Goal: Check status: Check status

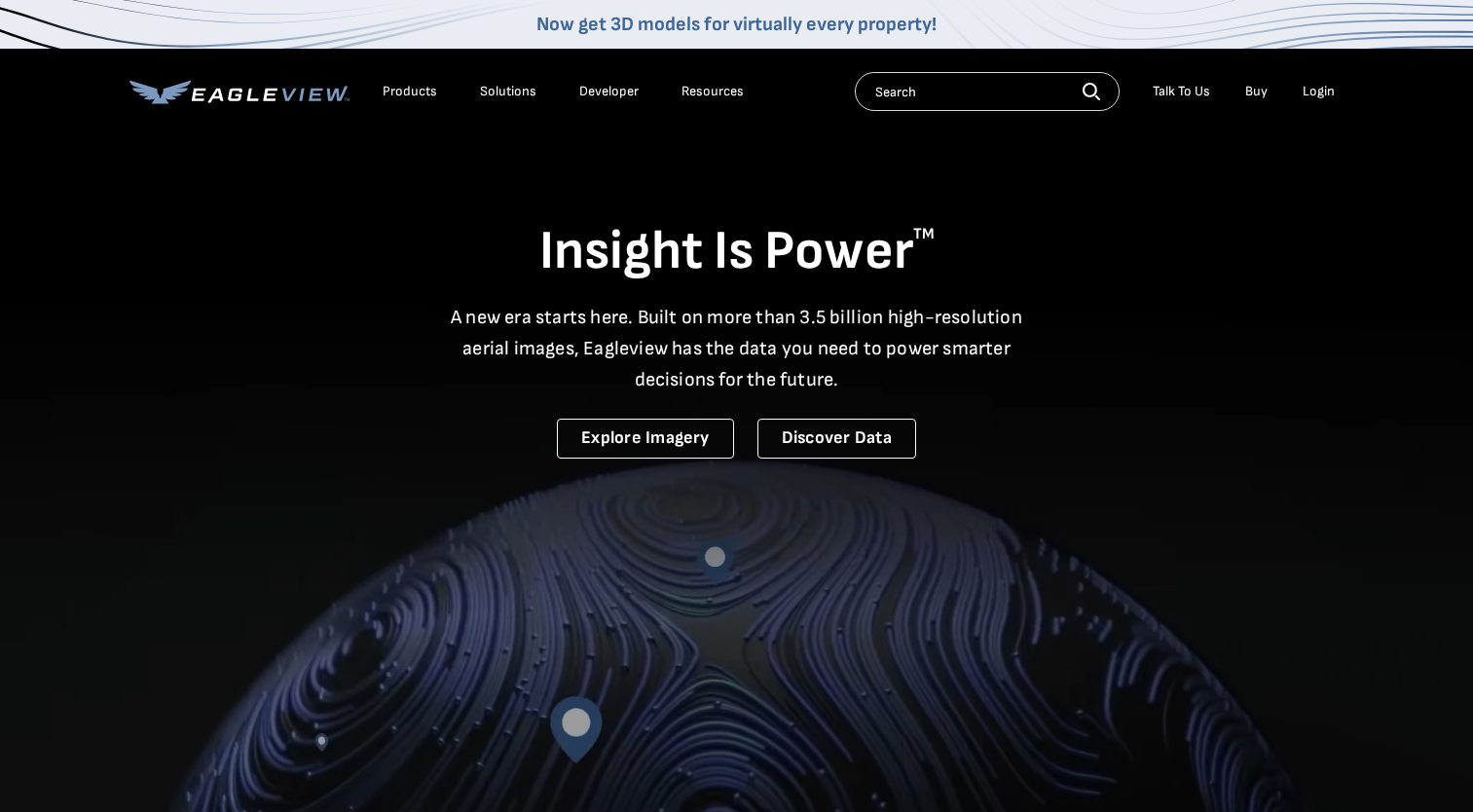
click at [1318, 93] on div "Login" at bounding box center [1319, 92] width 32 height 18
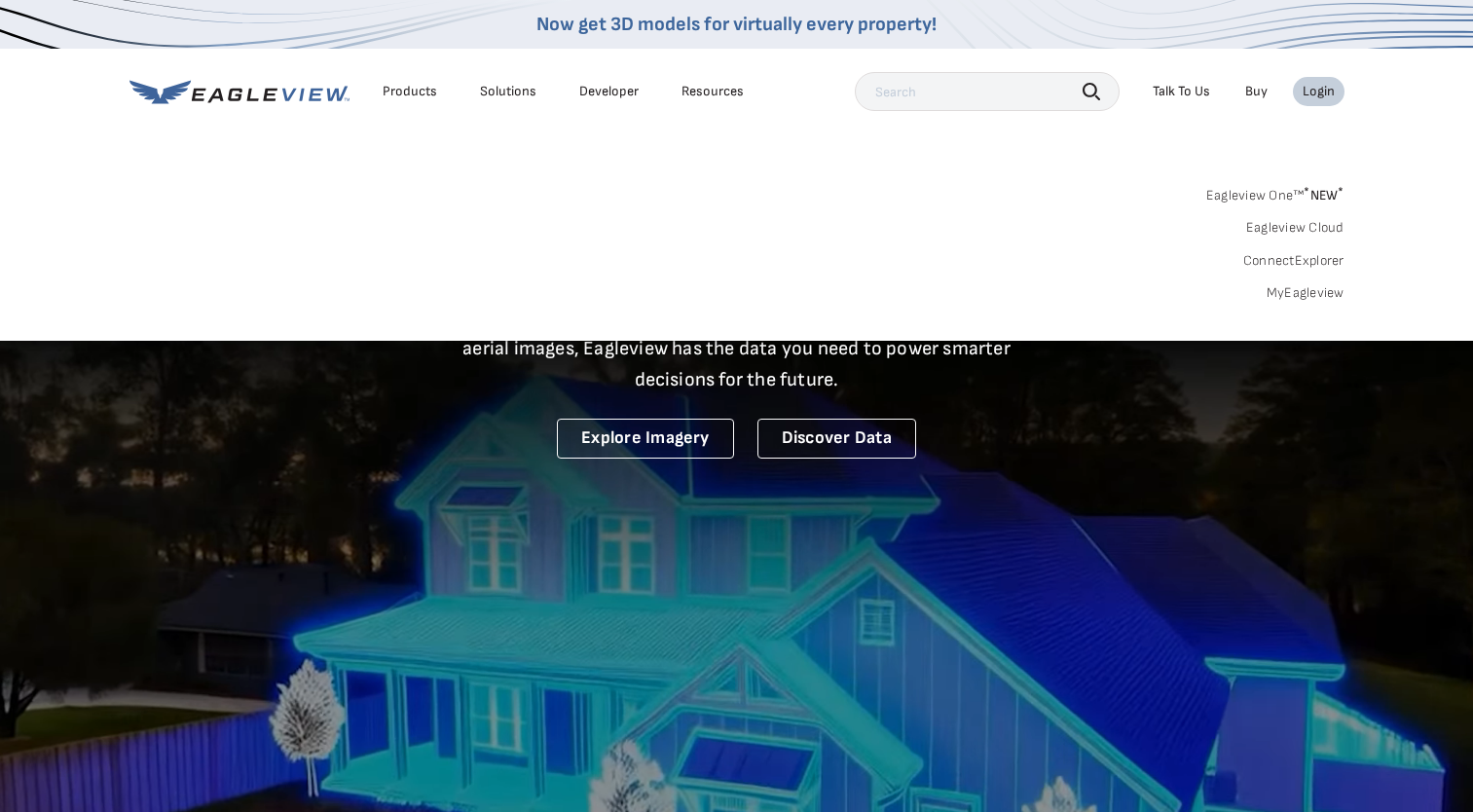
click at [1298, 293] on link "MyEagleview" at bounding box center [1306, 293] width 78 height 18
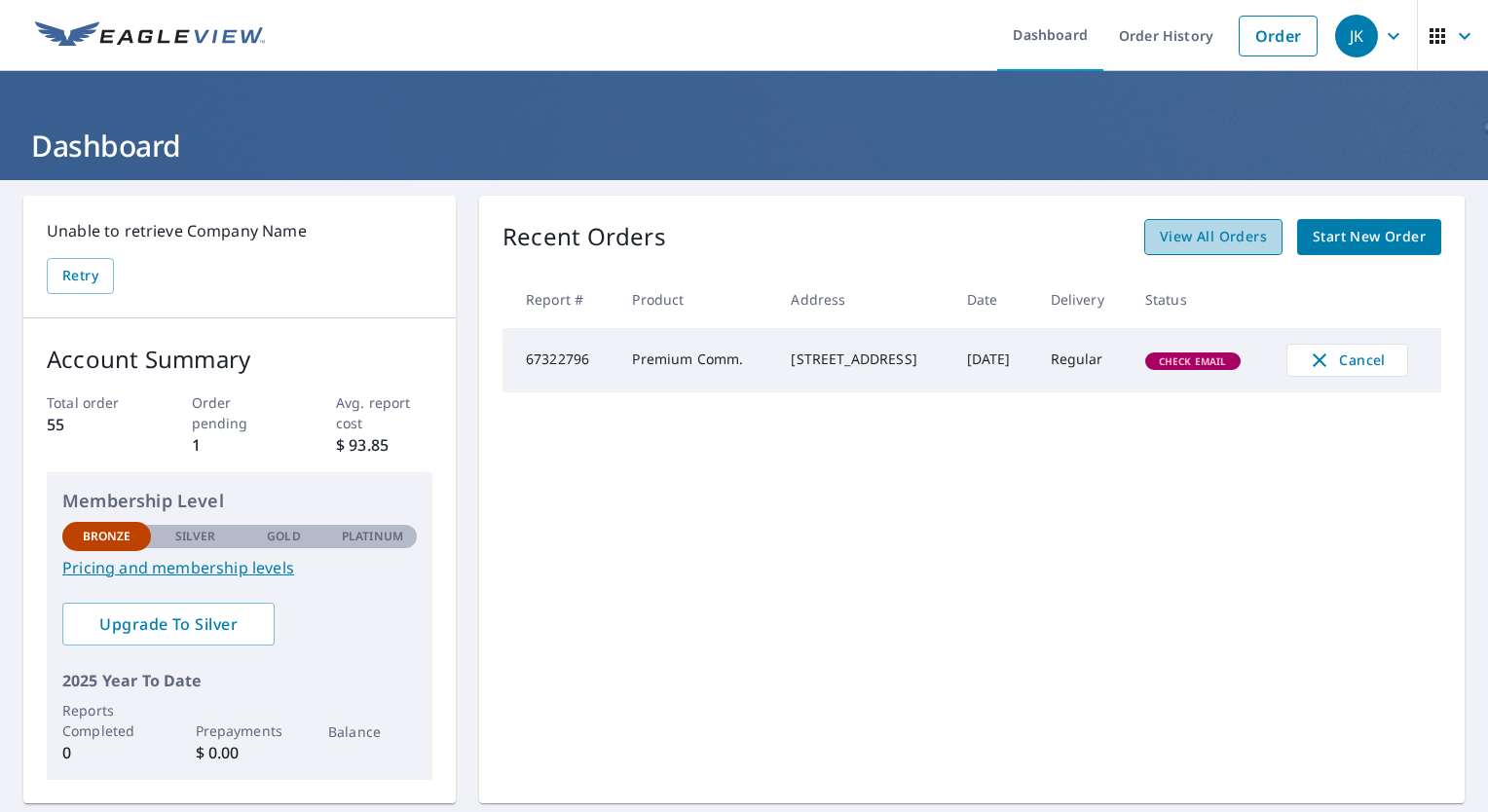
click at [1204, 236] on span "View All Orders" at bounding box center [1213, 236] width 107 height 25
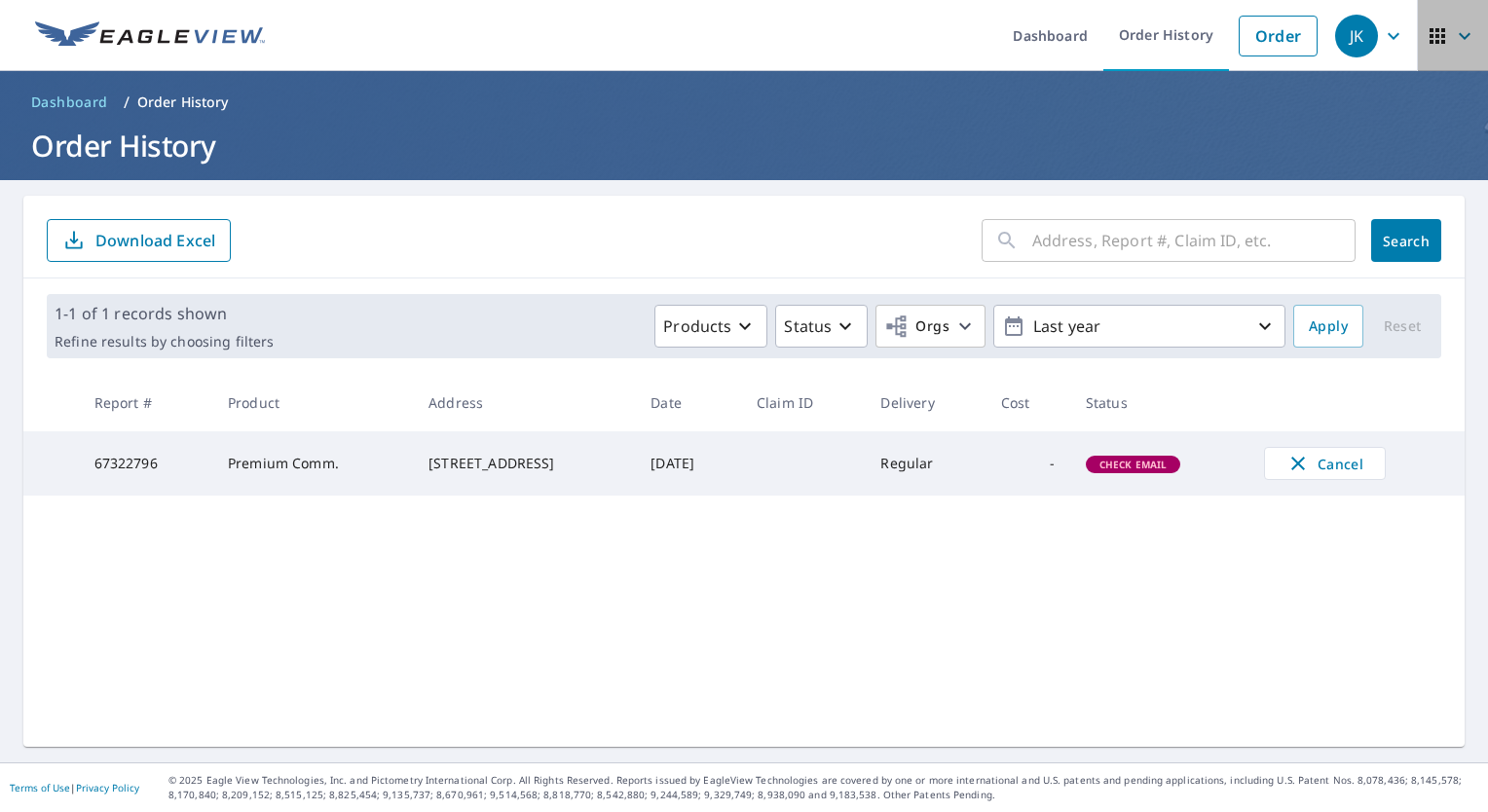
click at [1430, 29] on icon "button" at bounding box center [1438, 37] width 16 height 16
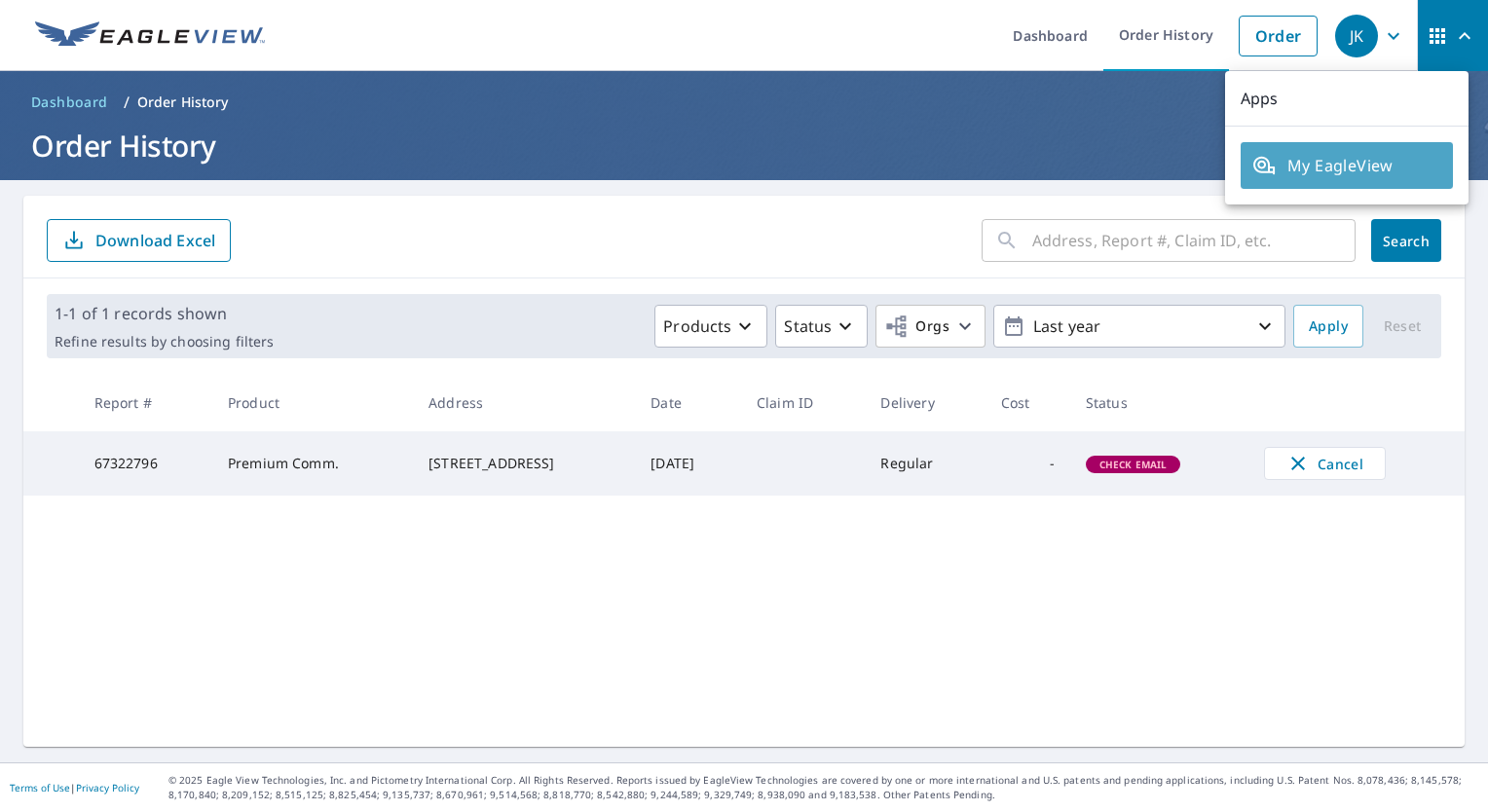
click at [1355, 162] on span "My EagleView" at bounding box center [1347, 166] width 189 height 24
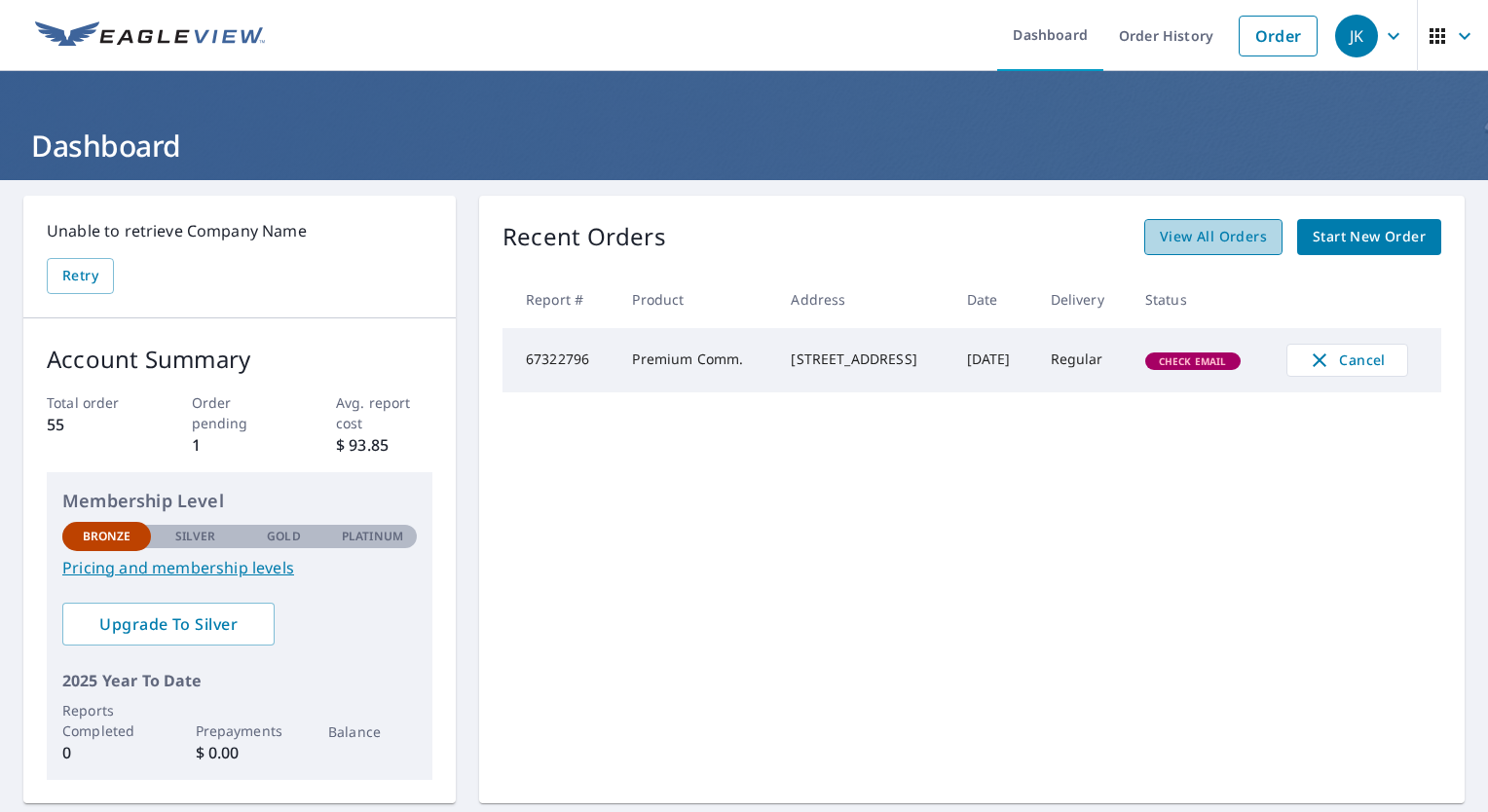
click at [1202, 236] on span "View All Orders" at bounding box center [1213, 236] width 107 height 25
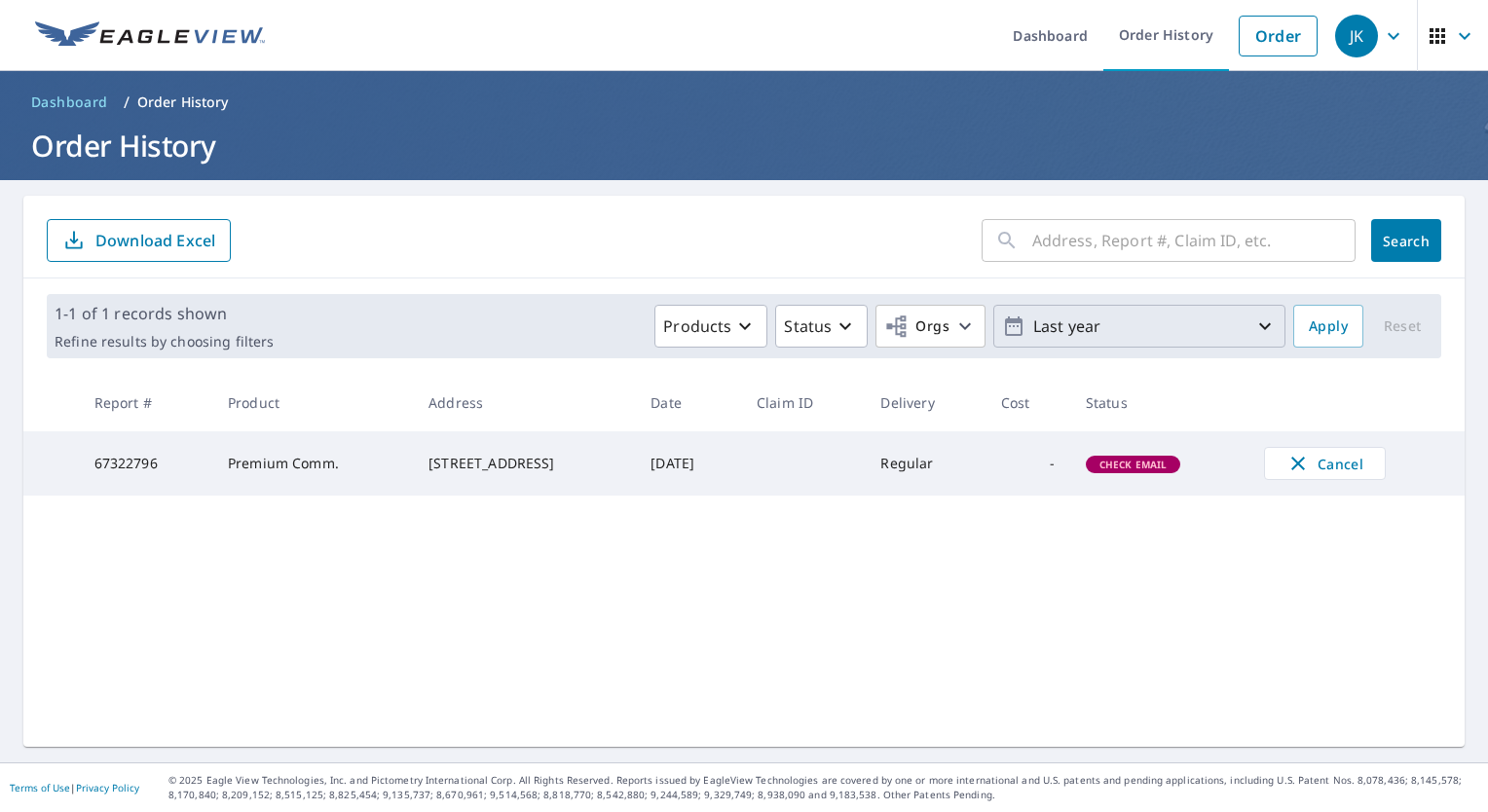
click at [1256, 322] on icon "button" at bounding box center [1265, 326] width 24 height 24
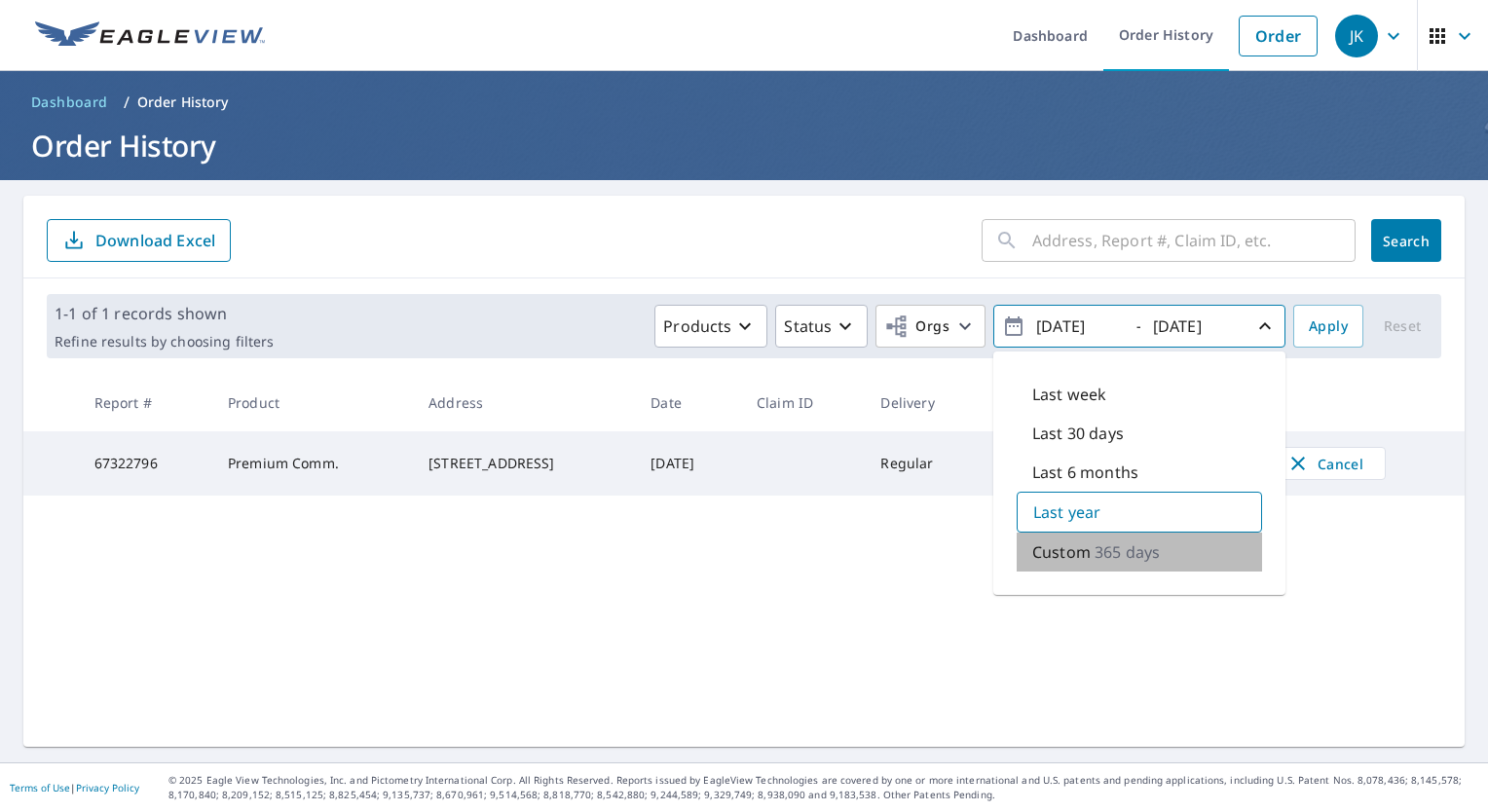
click at [1094, 547] on p "365 days" at bounding box center [1127, 552] width 65 height 24
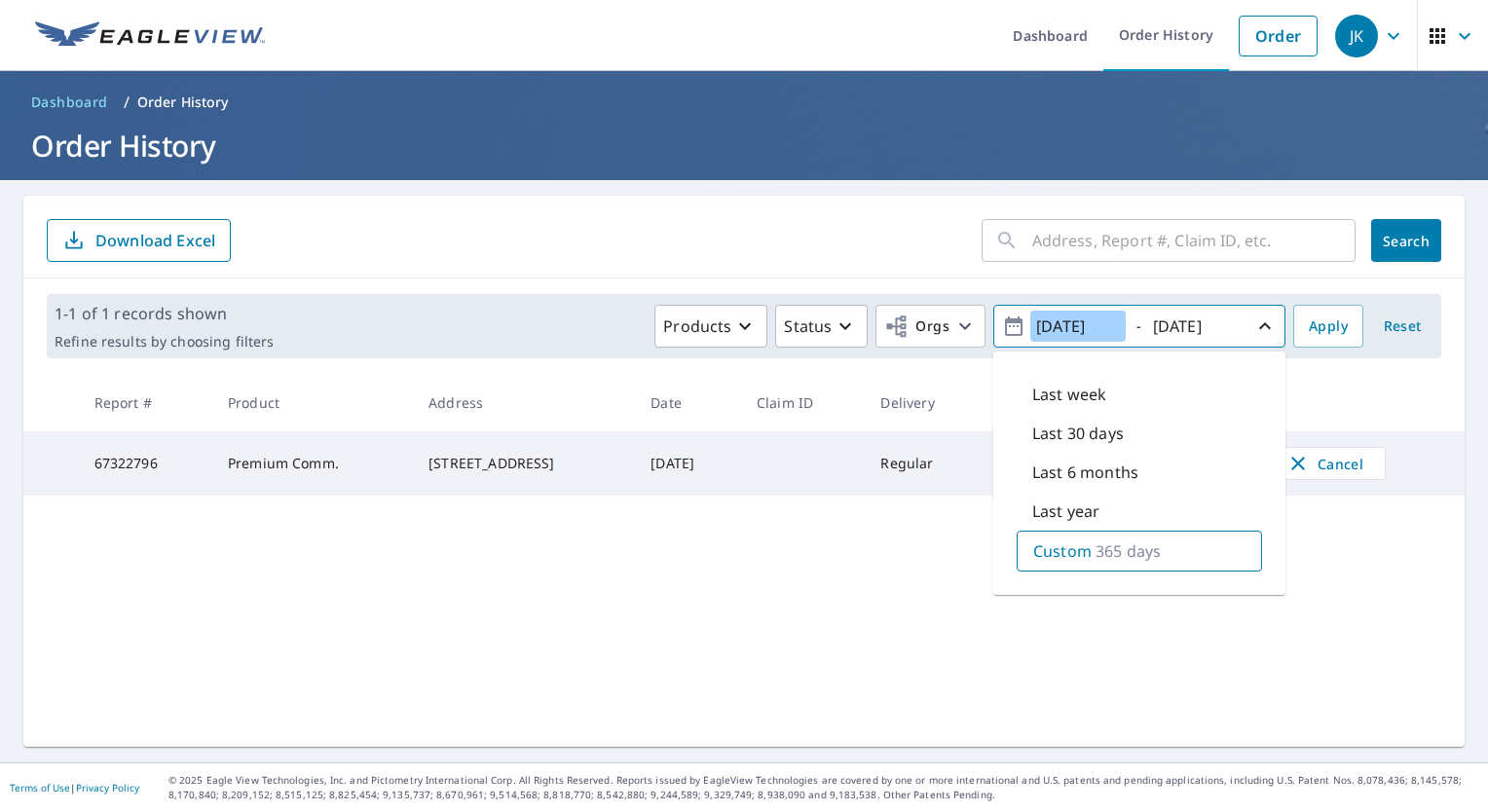
click at [1057, 325] on input "[DATE]" at bounding box center [1077, 325] width 95 height 31
type input "[DATE]"
click at [1319, 330] on span "Apply" at bounding box center [1328, 326] width 39 height 25
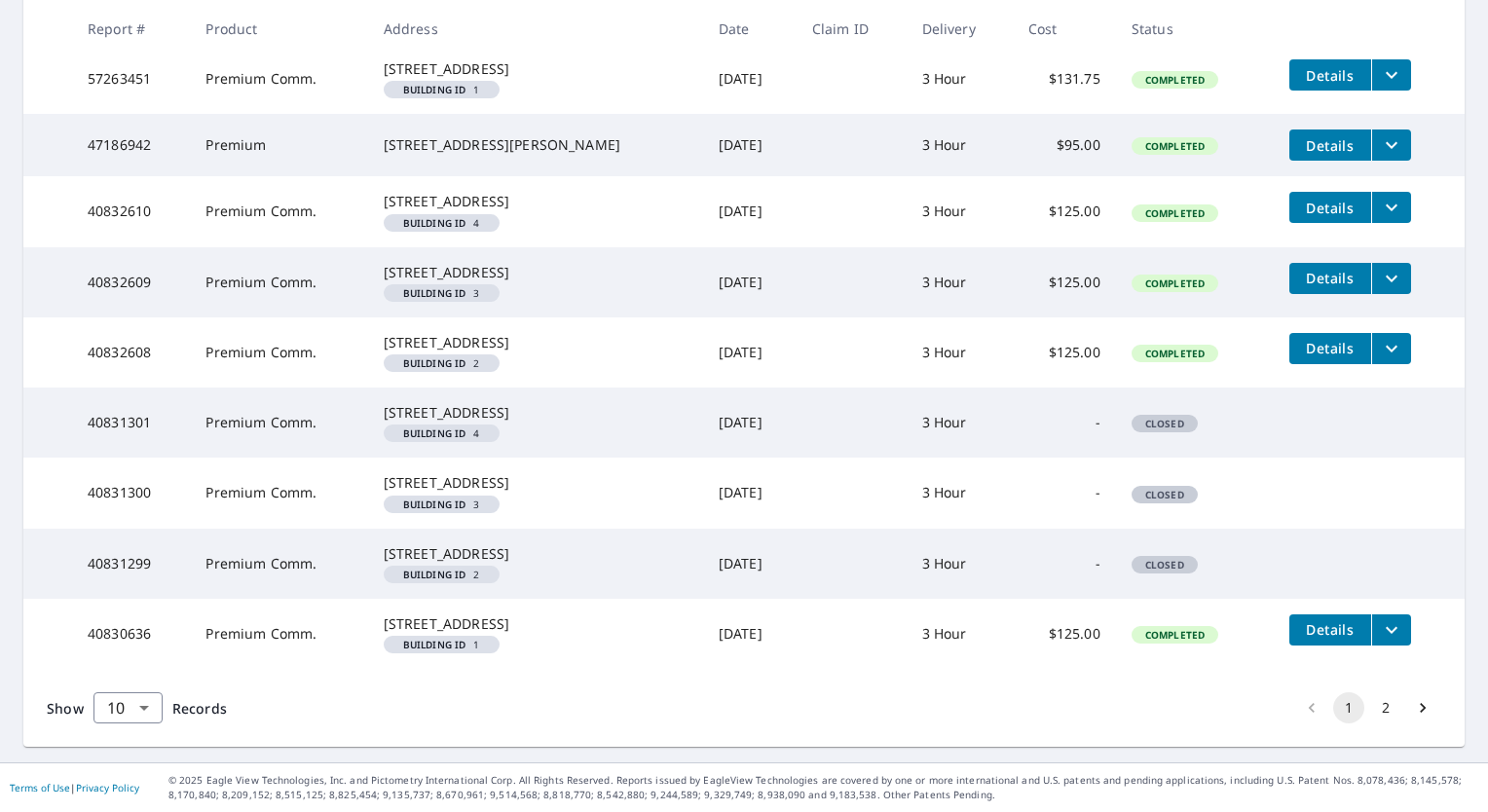
scroll to position [625, 0]
click at [1373, 703] on button "2" at bounding box center [1385, 707] width 31 height 31
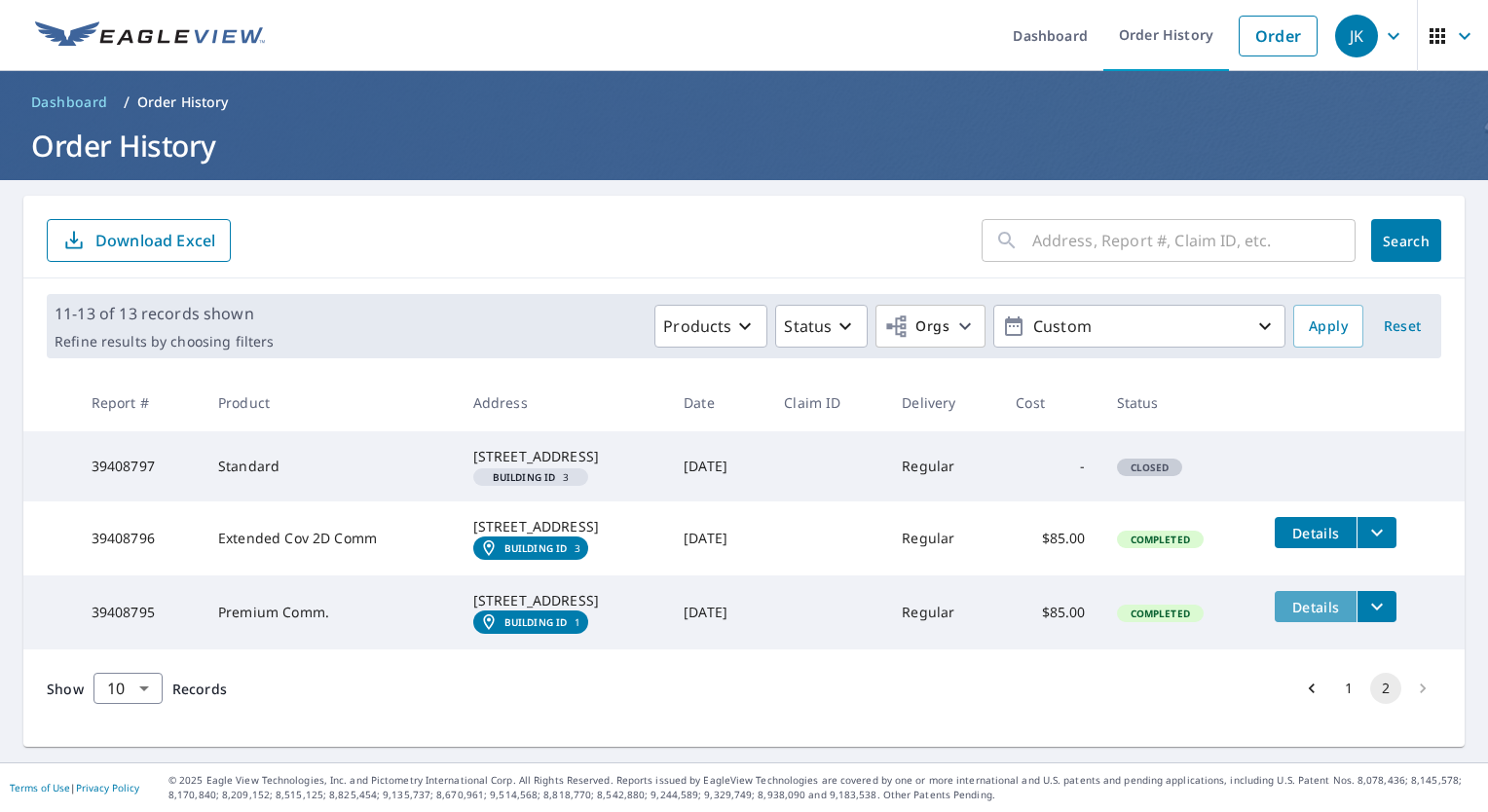
click at [1318, 616] on span "Details" at bounding box center [1315, 606] width 58 height 19
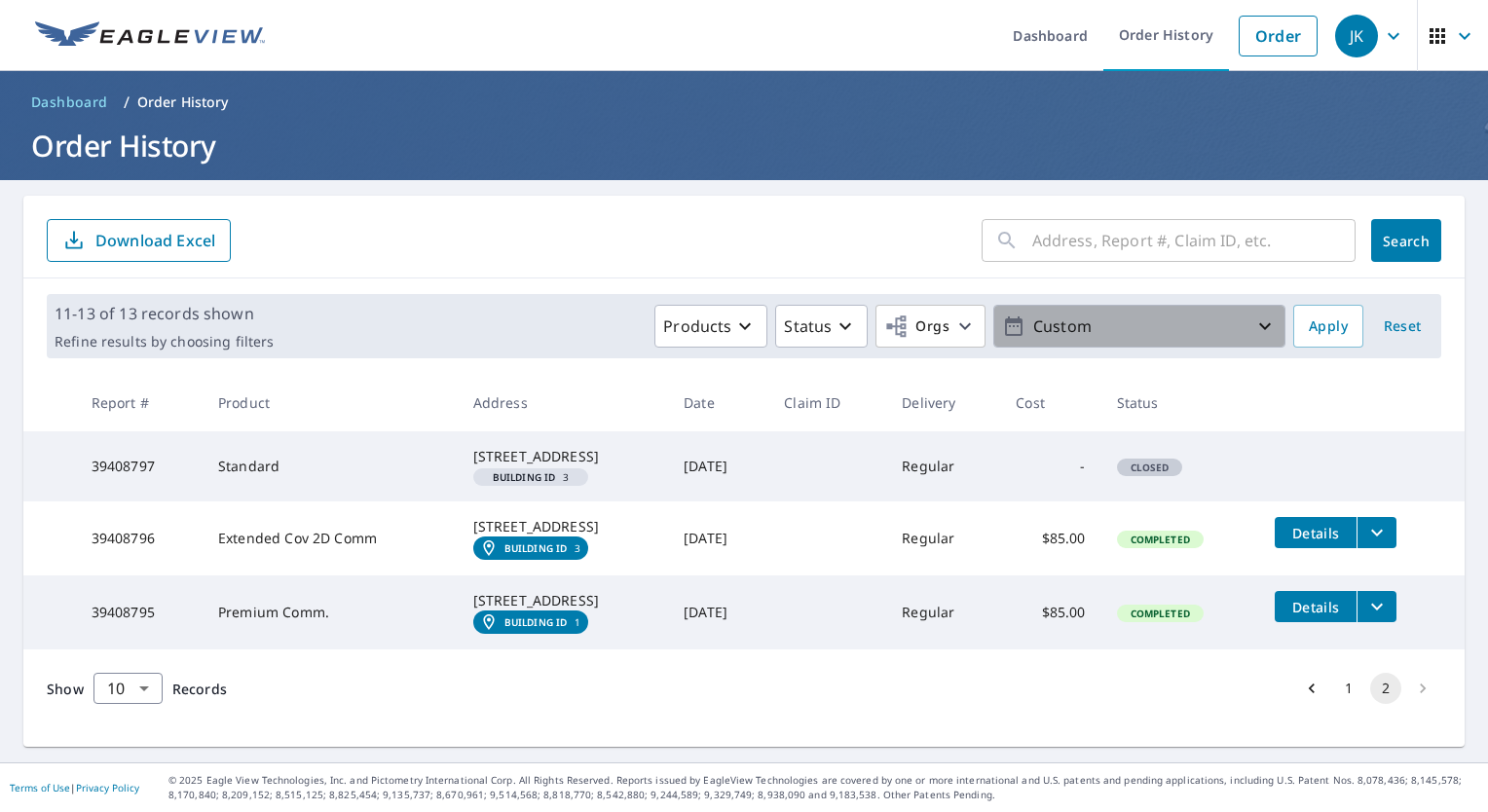
click at [1254, 321] on icon "button" at bounding box center [1265, 326] width 24 height 24
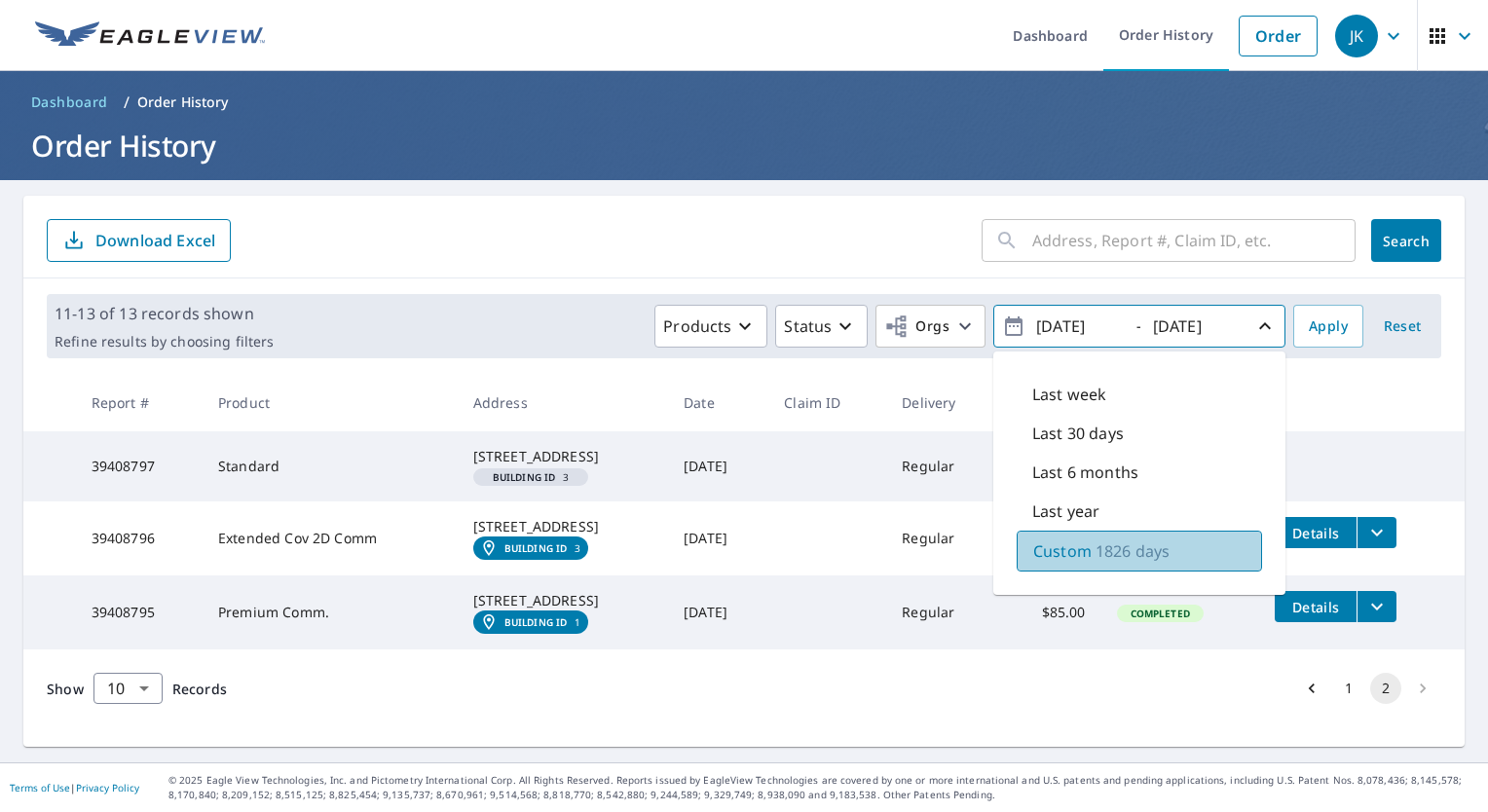
click at [1047, 553] on p "Custom" at bounding box center [1062, 551] width 58 height 24
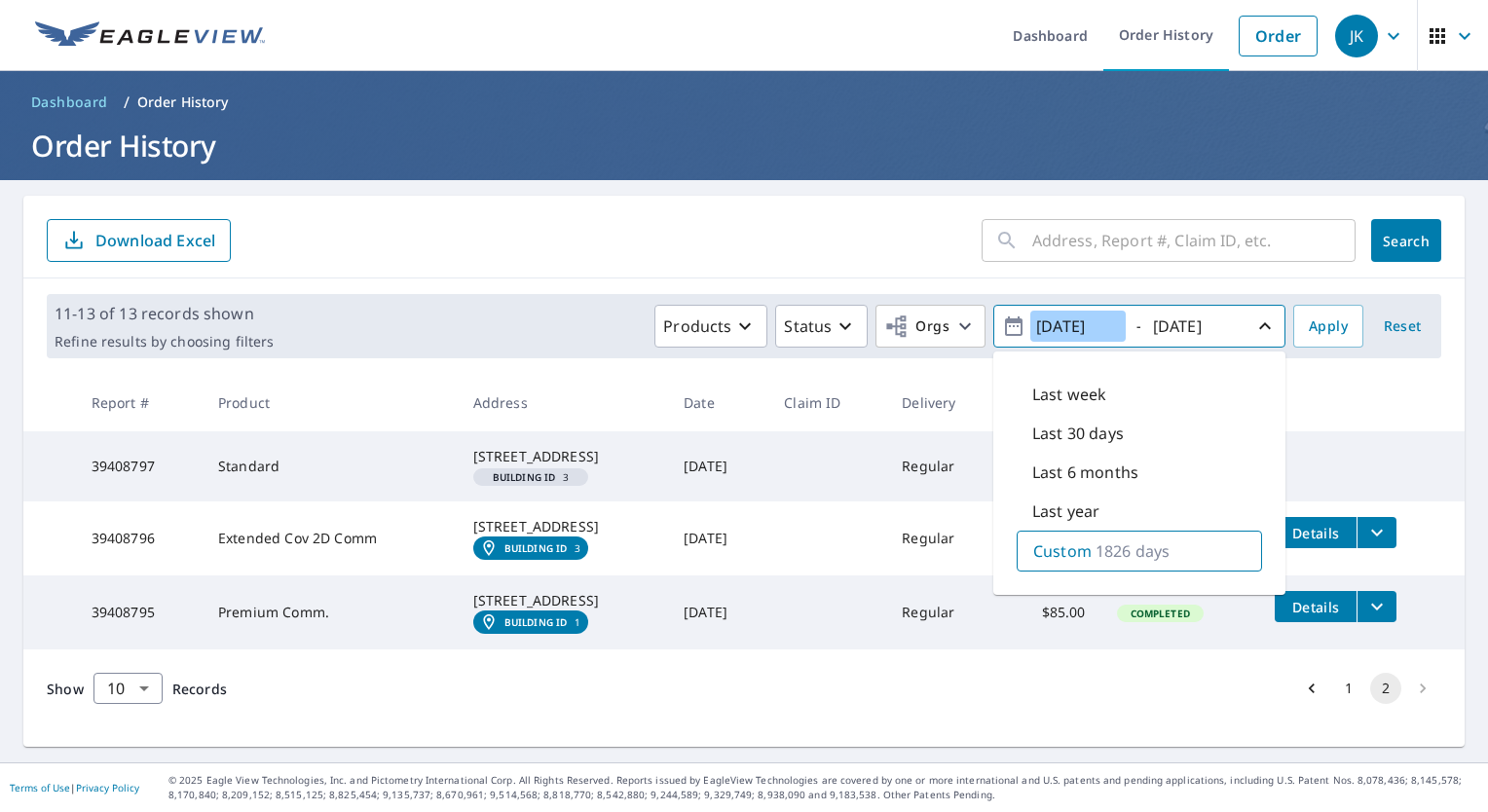
click at [1055, 325] on input "[DATE]" at bounding box center [1077, 325] width 95 height 31
type input "[DATE]"
click at [1330, 333] on span "Apply" at bounding box center [1328, 326] width 39 height 25
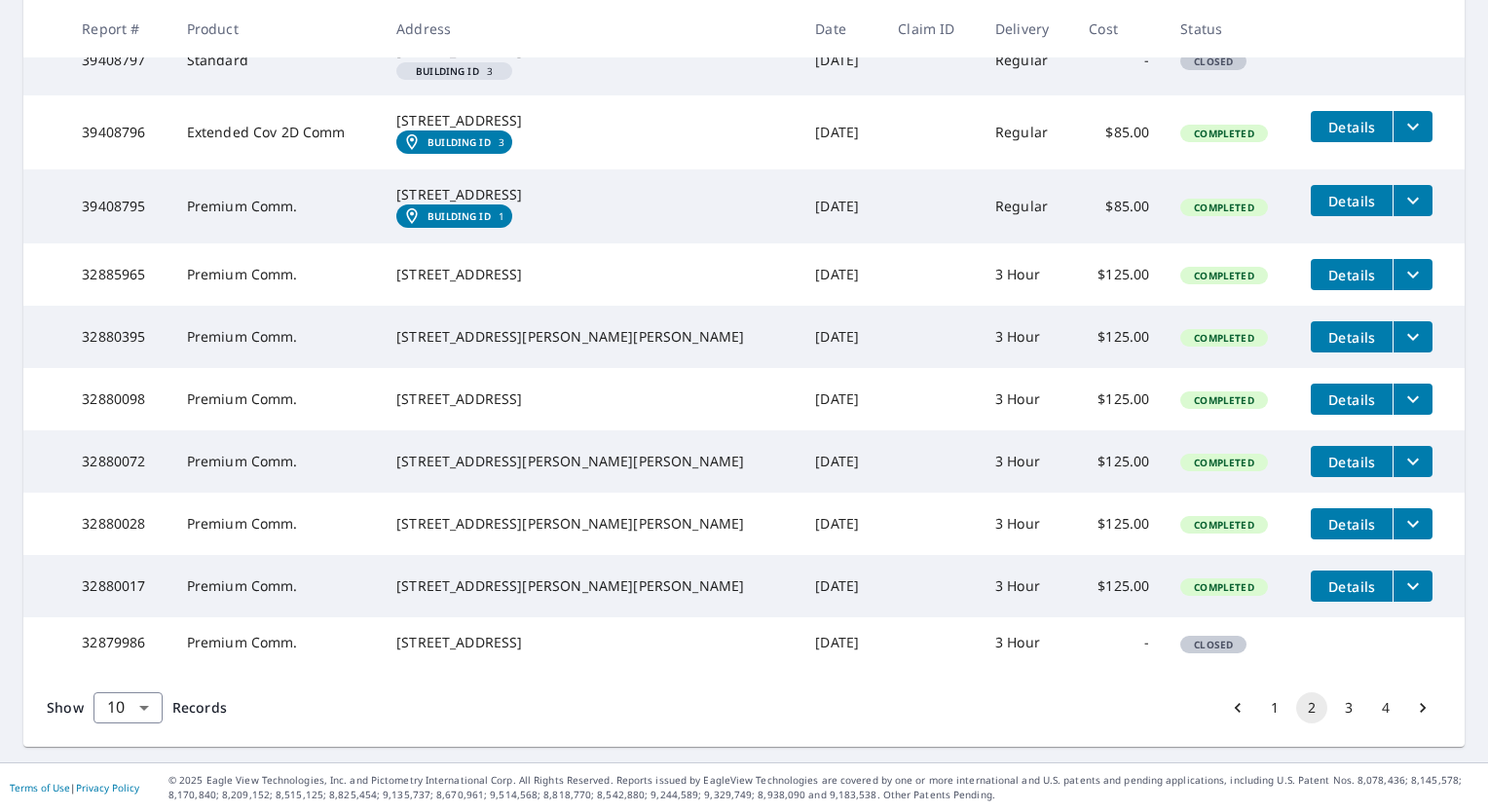
scroll to position [530, 0]
click at [1334, 708] on button "3" at bounding box center [1348, 707] width 31 height 31
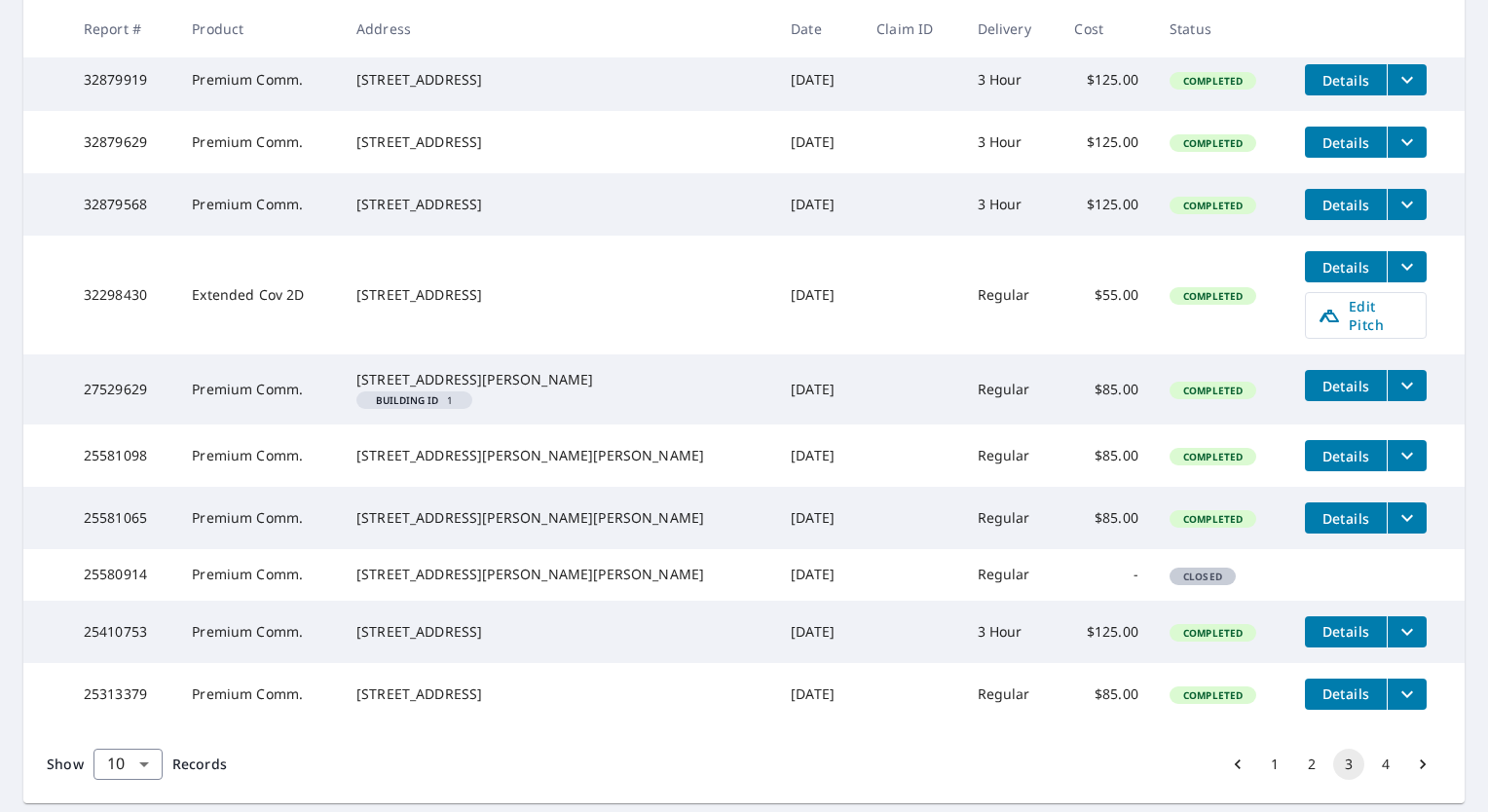
scroll to position [519, 0]
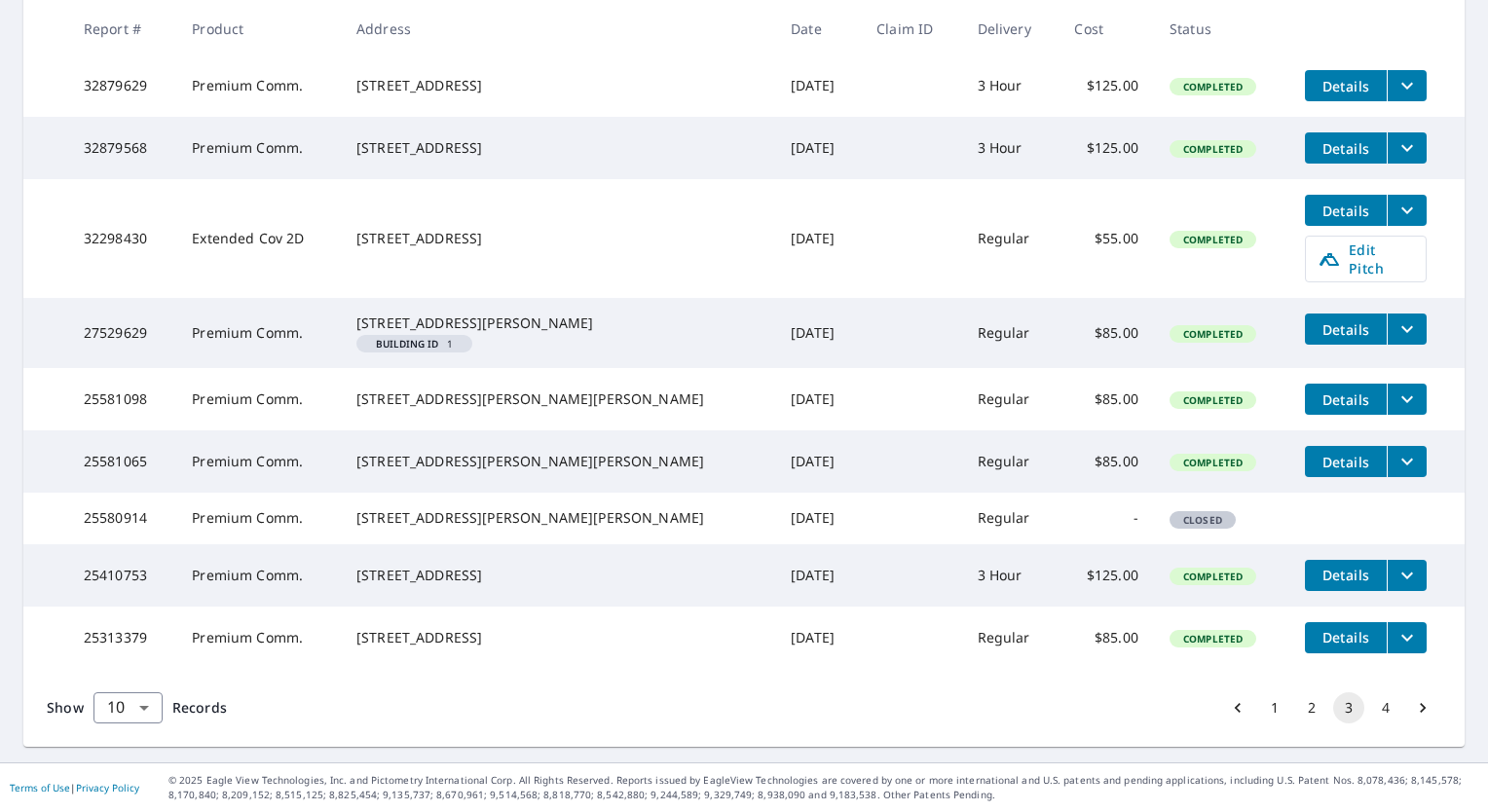
click at [1370, 713] on button "4" at bounding box center [1385, 707] width 31 height 31
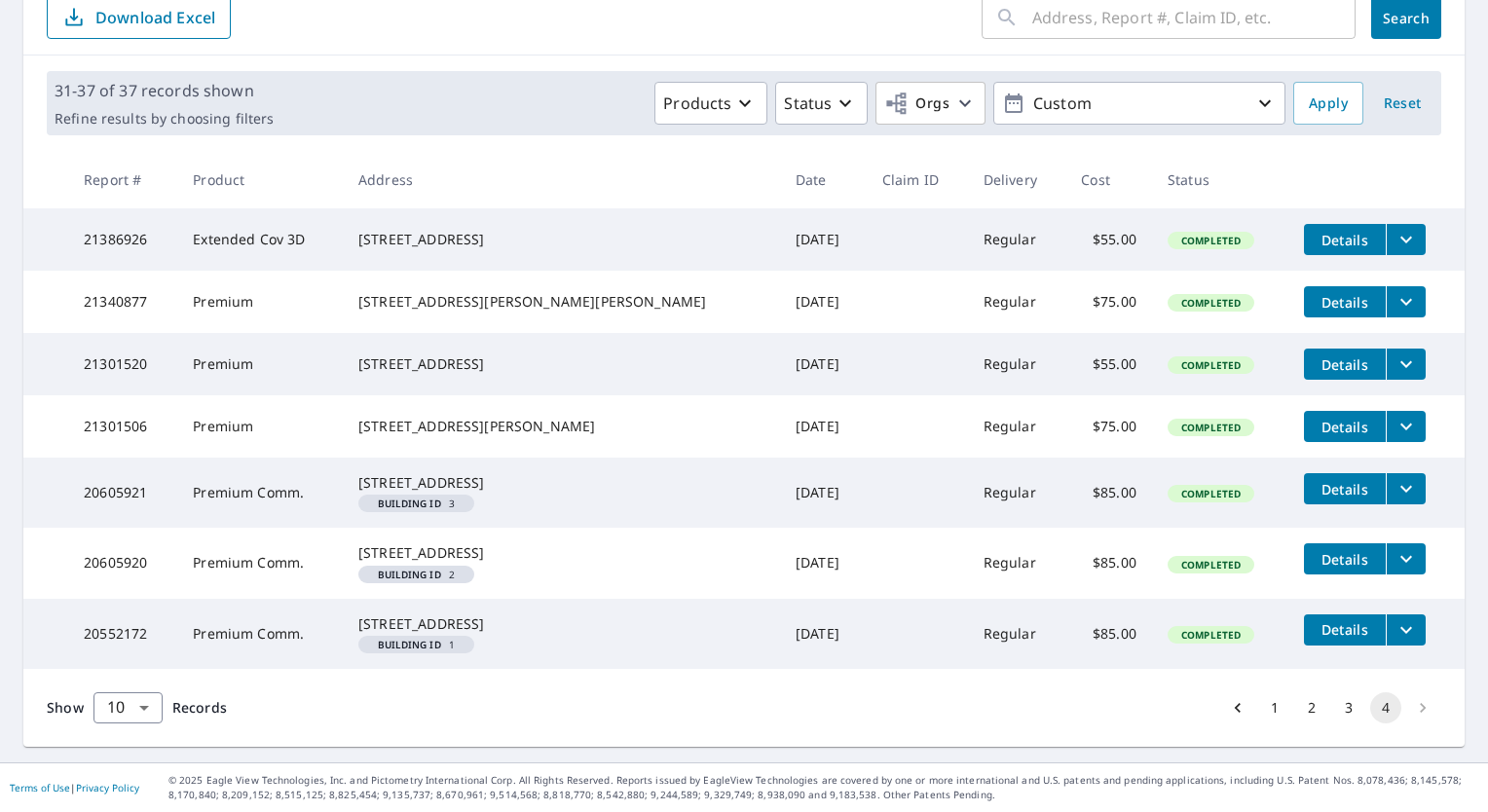
scroll to position [302, 0]
